Goal: Check status: Check status

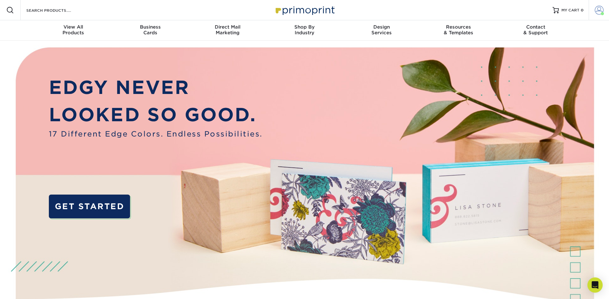
click at [601, 12] on span at bounding box center [598, 10] width 9 height 9
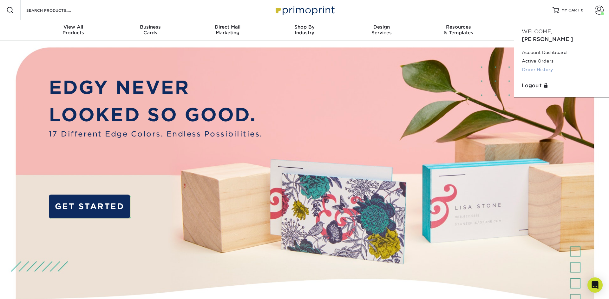
click at [540, 65] on link "Order History" at bounding box center [562, 69] width 80 height 9
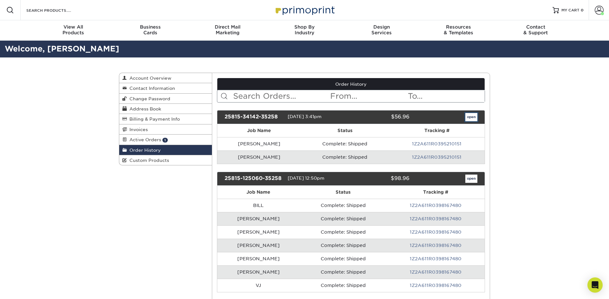
click at [472, 117] on link "open" at bounding box center [471, 117] width 12 height 8
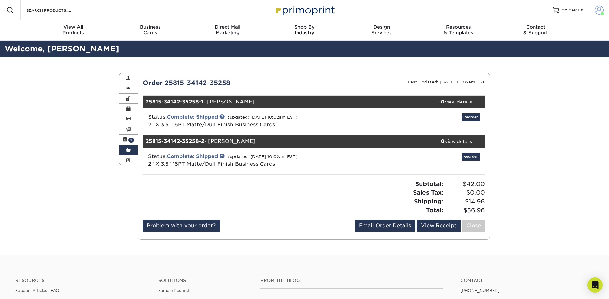
click at [599, 12] on span at bounding box center [598, 10] width 9 height 9
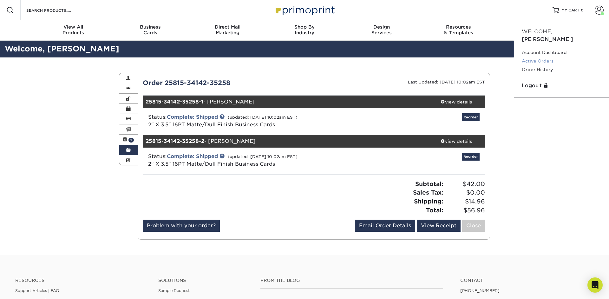
click at [546, 57] on link "Active Orders" at bounding box center [562, 61] width 80 height 9
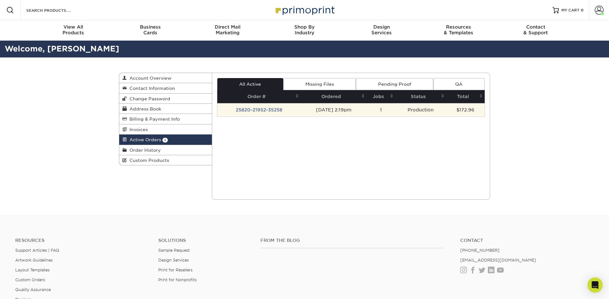
click at [282, 109] on td "25820-21952-35258" at bounding box center [258, 109] width 83 height 13
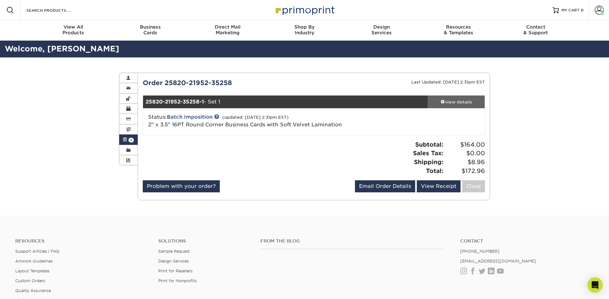
click at [445, 100] on div "view details" at bounding box center [455, 102] width 57 height 6
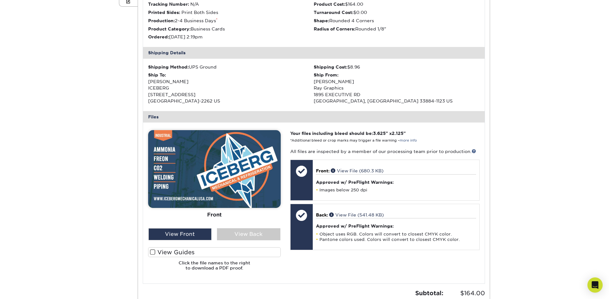
scroll to position [165, 0]
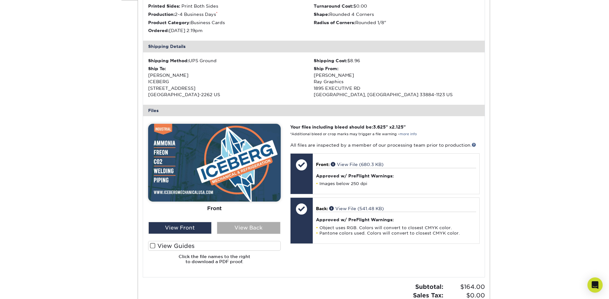
click at [270, 229] on div "View Back" at bounding box center [248, 228] width 63 height 12
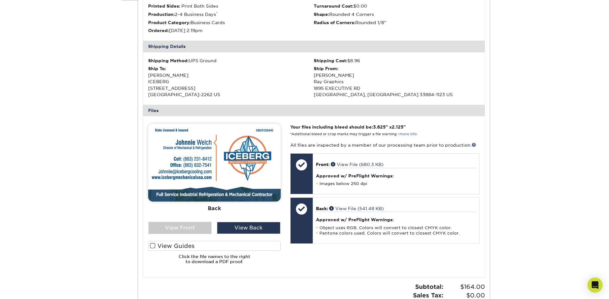
scroll to position [0, 0]
